Goal: Information Seeking & Learning: Learn about a topic

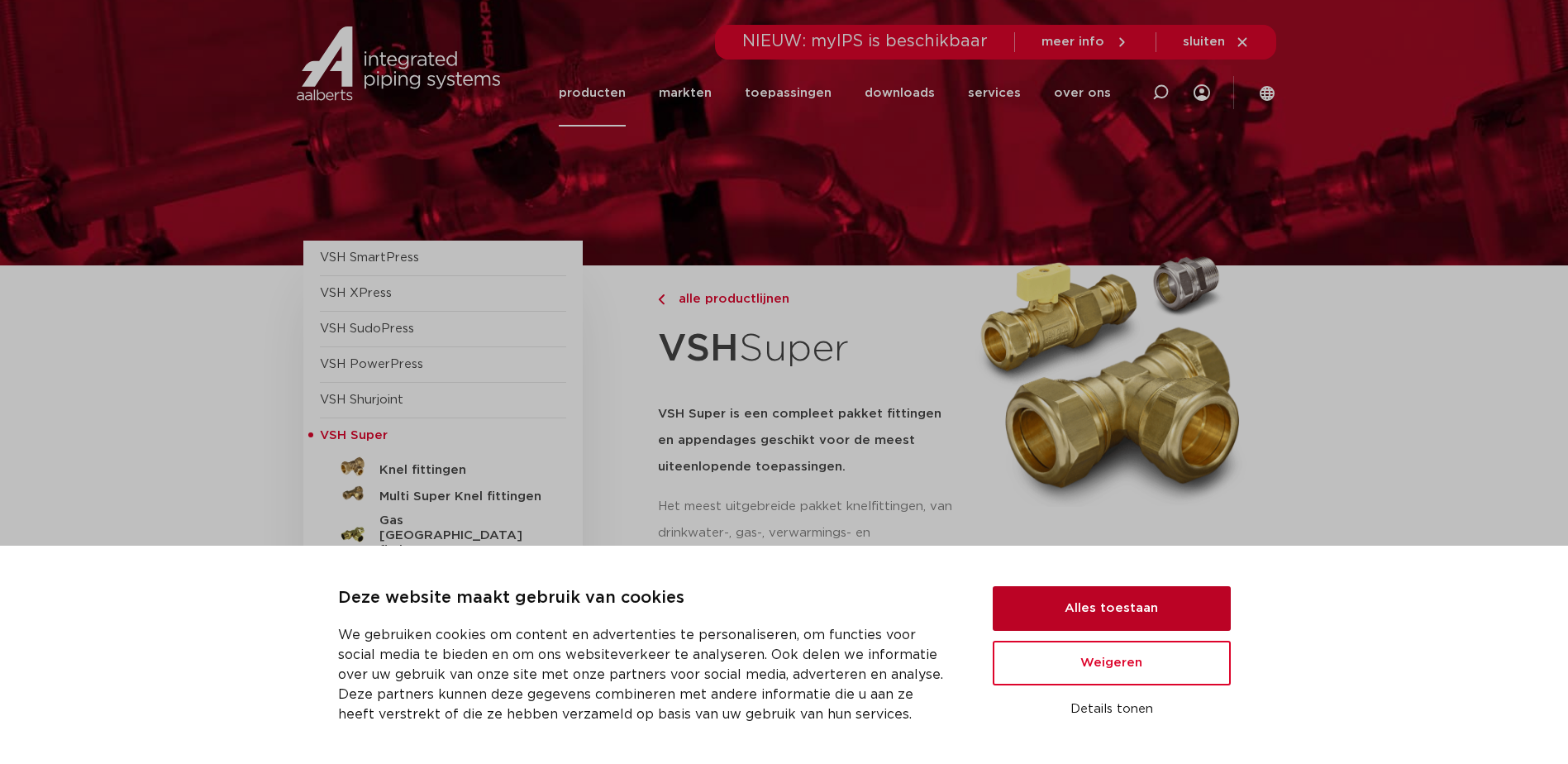
click at [1136, 607] on button "Alles toestaan" at bounding box center [1112, 608] width 238 height 45
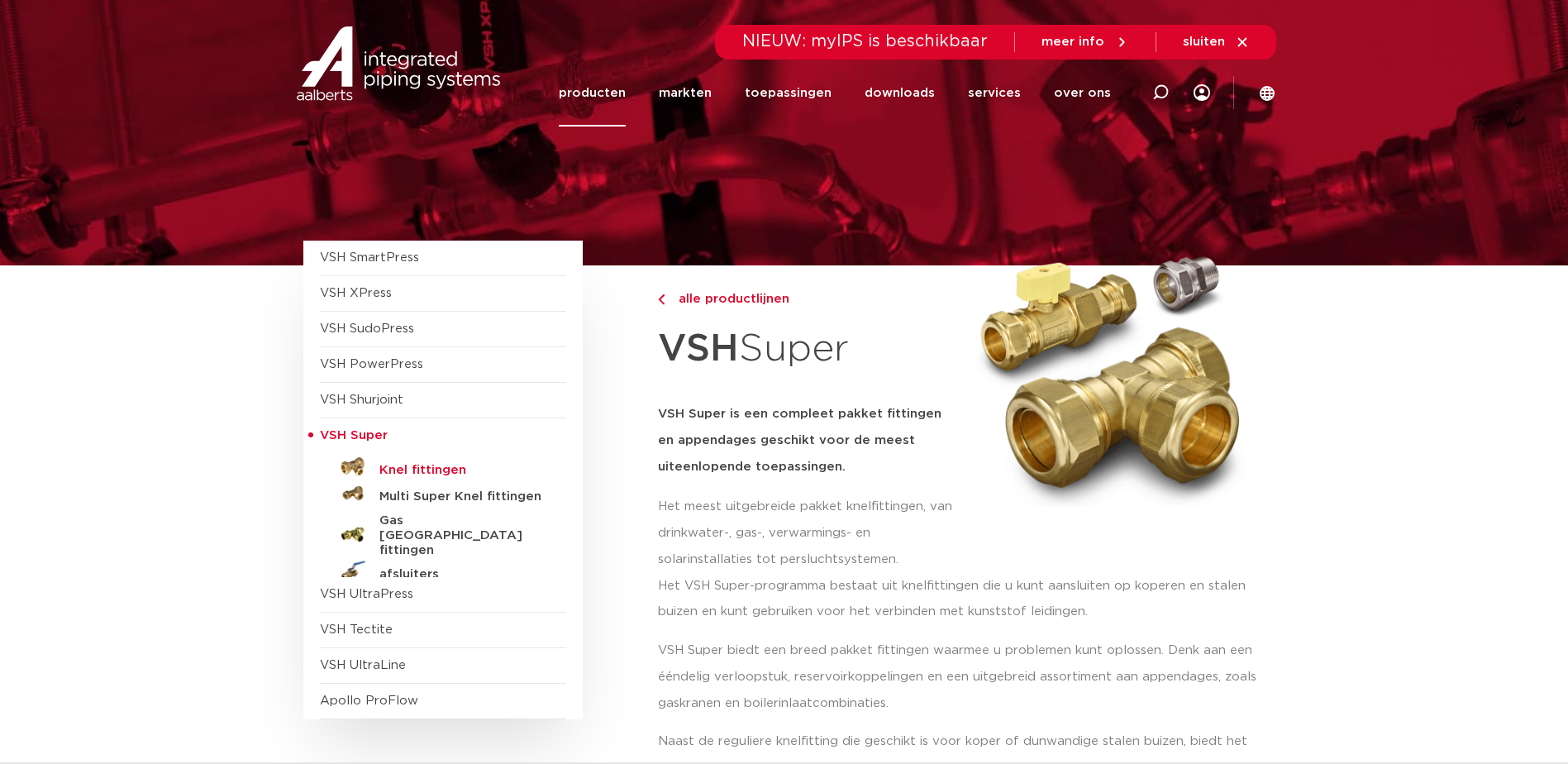
click at [391, 468] on h5 "Knel fittingen" at bounding box center [461, 470] width 164 height 15
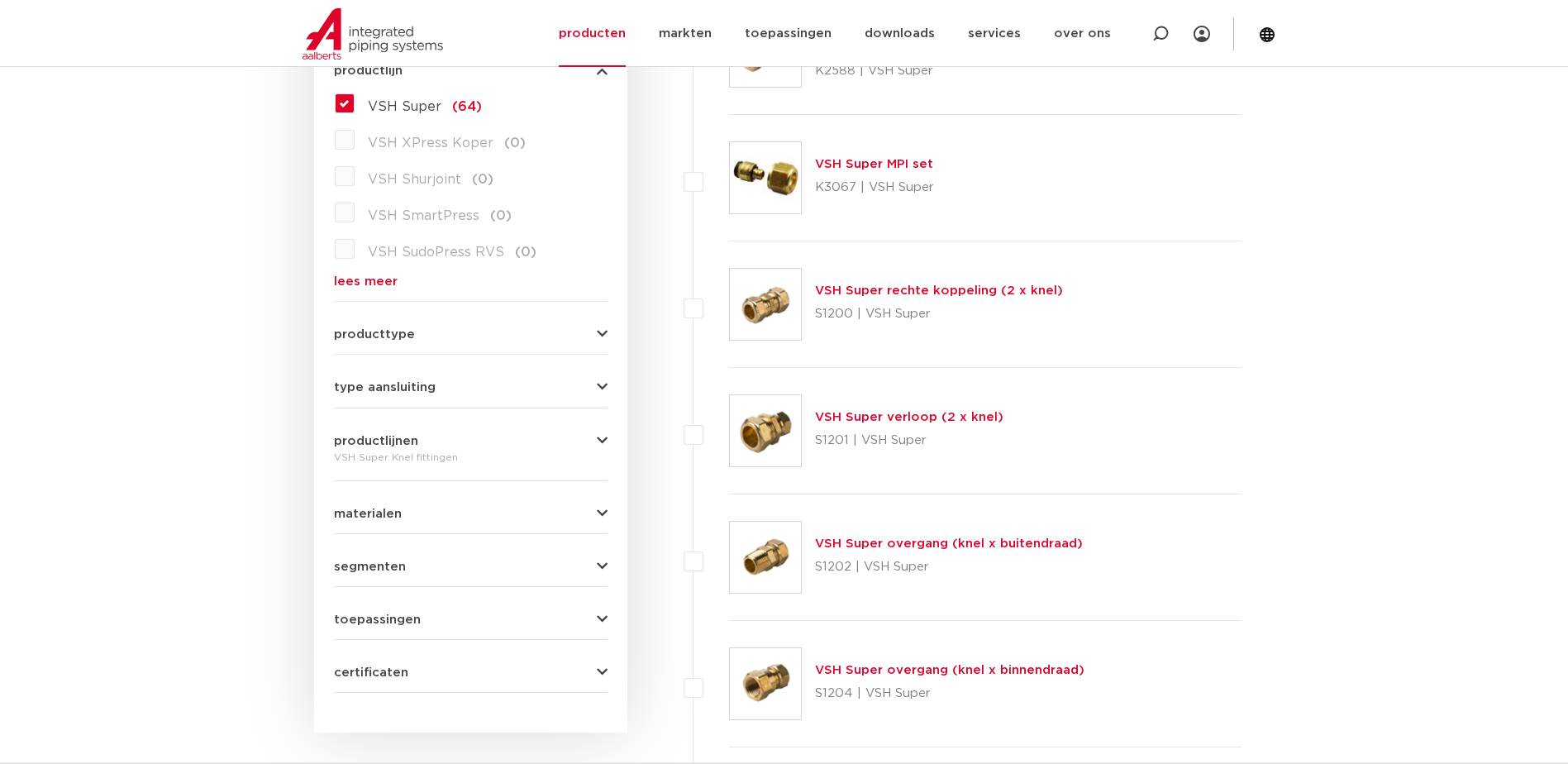
scroll to position [414, 0]
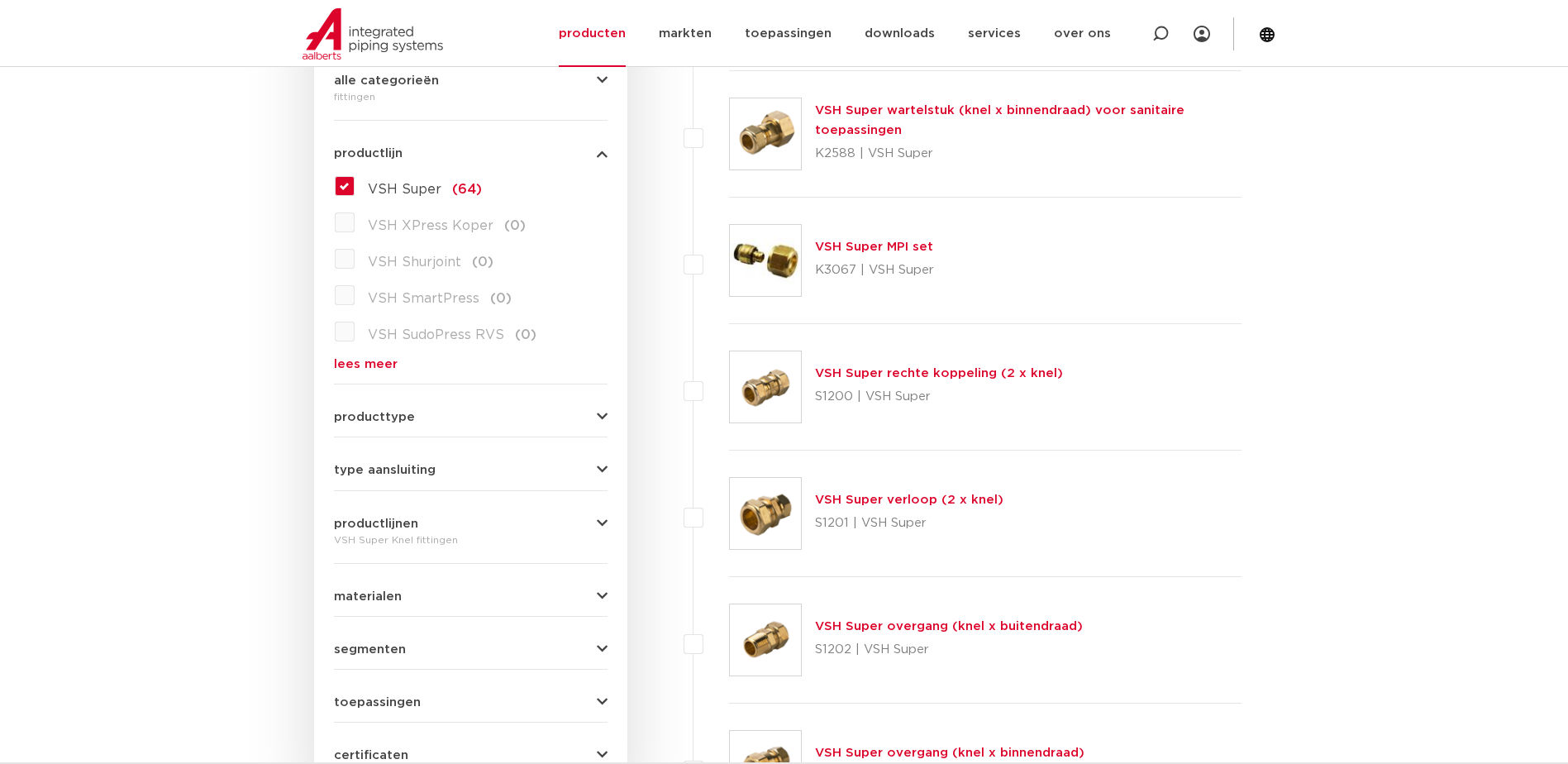
click at [603, 414] on icon "button" at bounding box center [602, 417] width 11 height 13
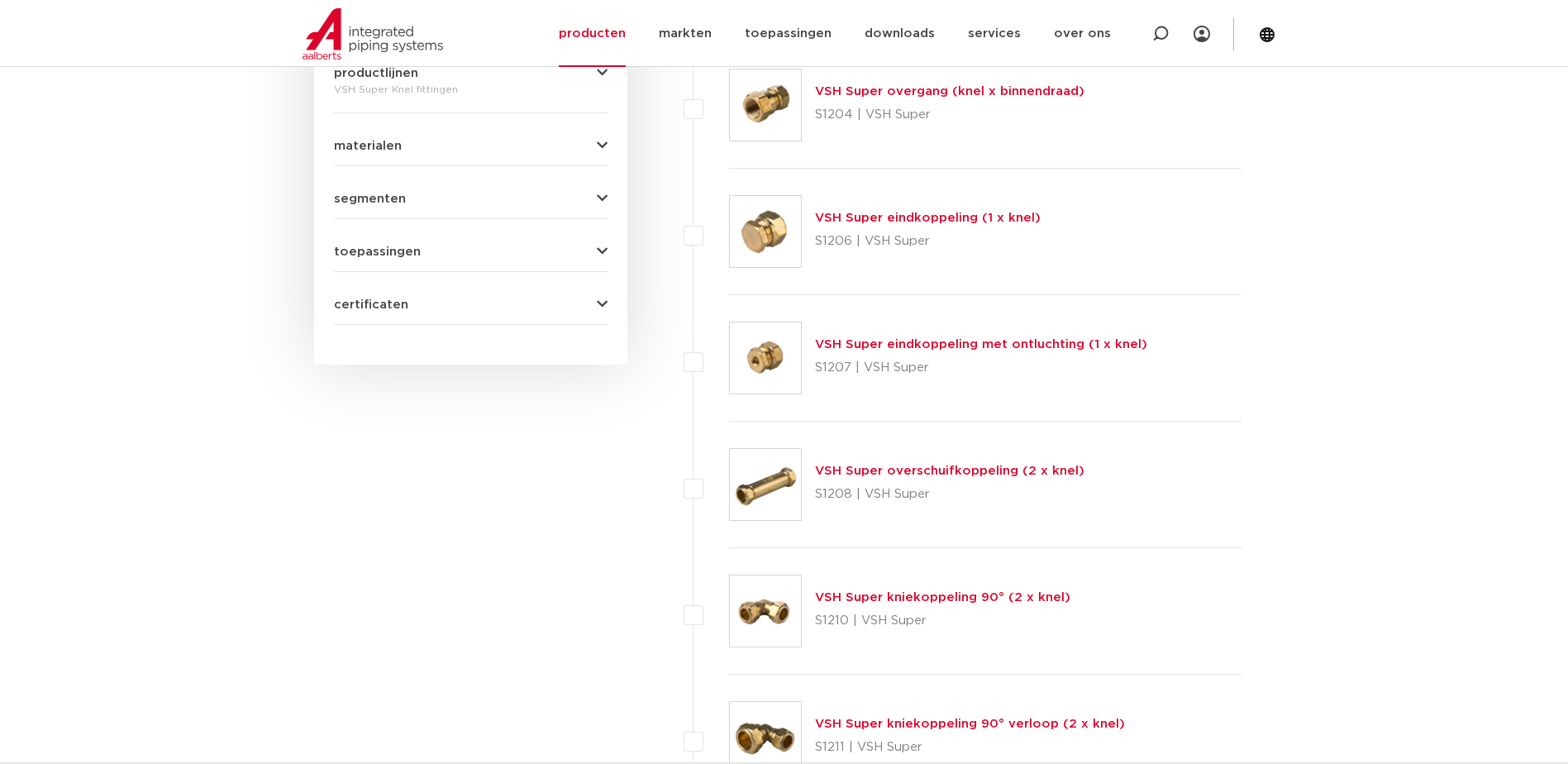
scroll to position [910, 0]
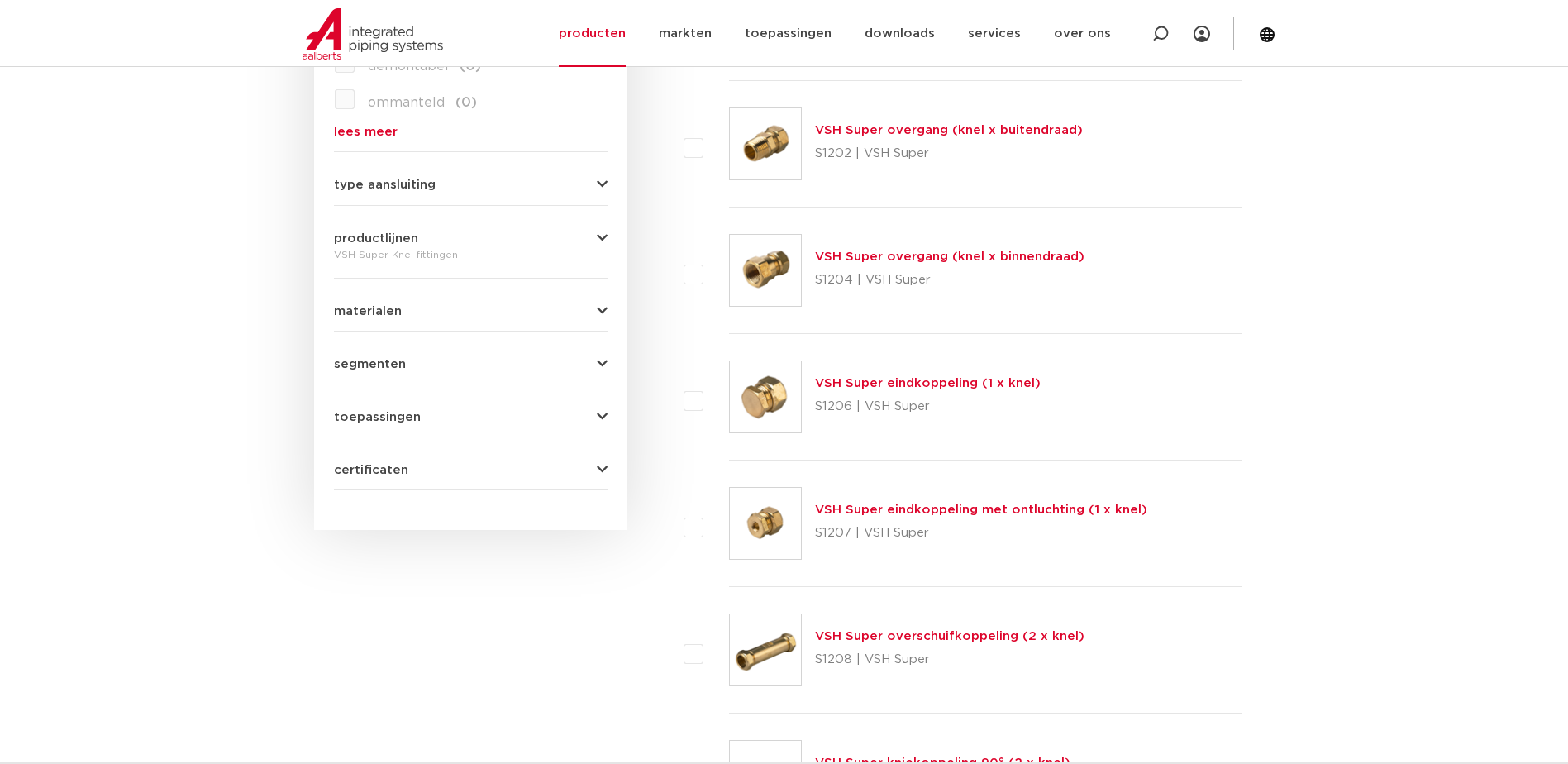
click at [877, 256] on link "VSH Super overgang (knel x binnendraad)" at bounding box center [950, 257] width 270 height 13
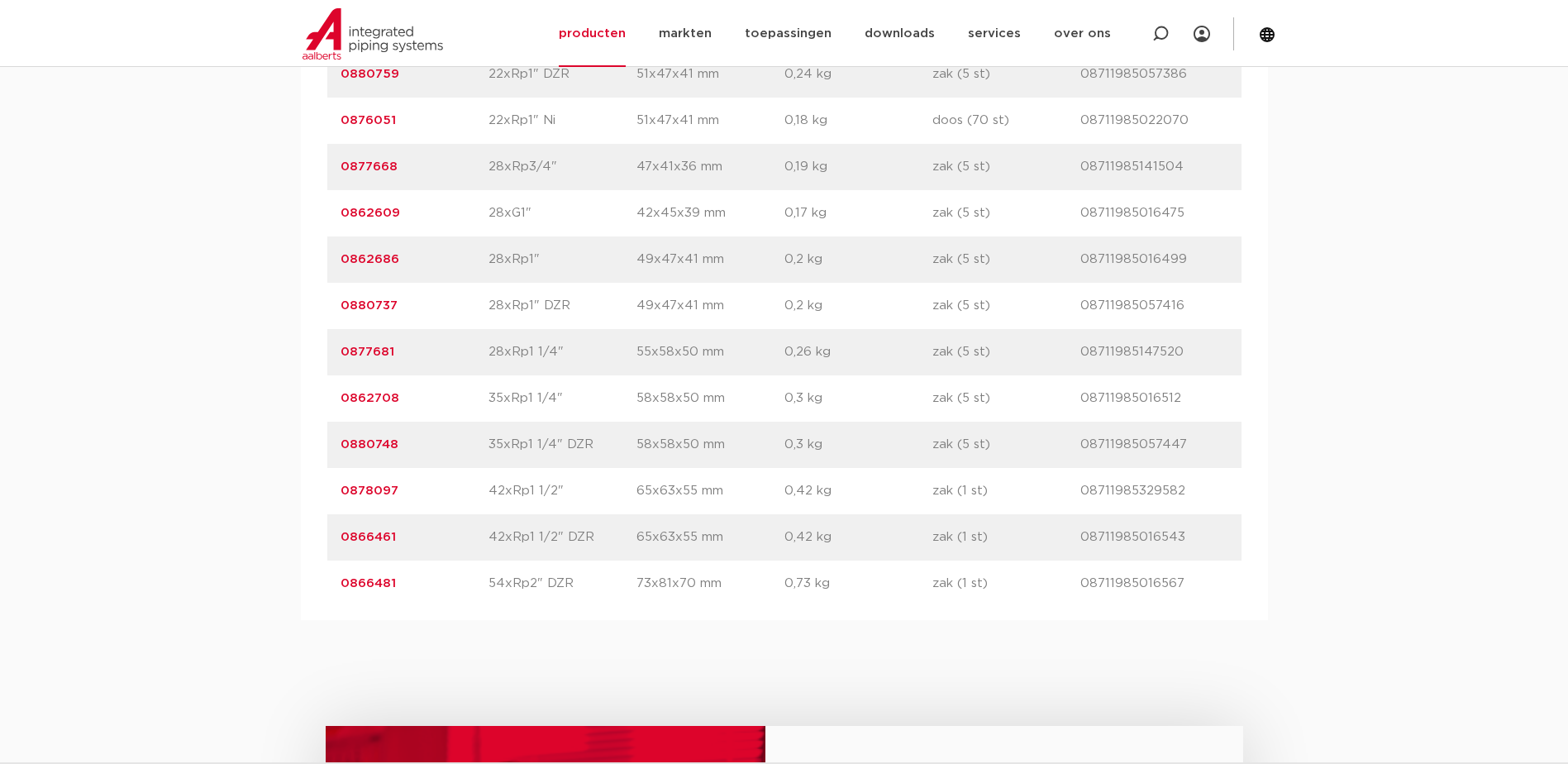
scroll to position [2977, 0]
